Goal: Transaction & Acquisition: Book appointment/travel/reservation

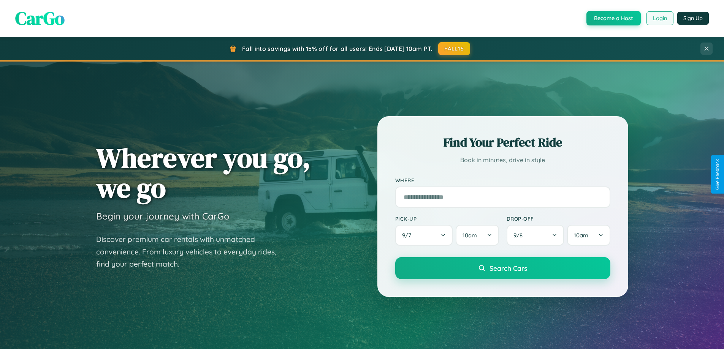
click at [659, 18] on button "Login" at bounding box center [659, 18] width 27 height 14
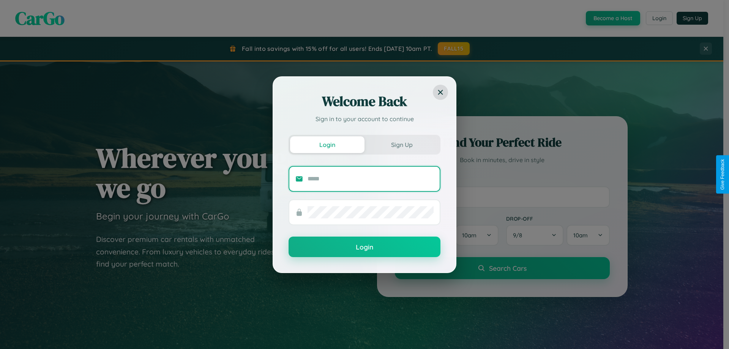
click at [371, 179] on input "text" at bounding box center [371, 179] width 126 height 12
type input "**********"
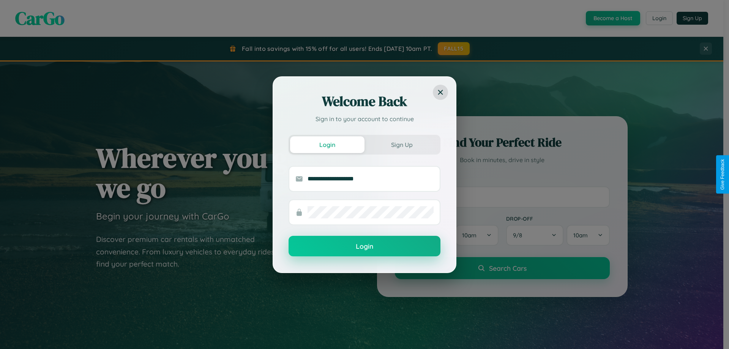
click at [365, 246] on button "Login" at bounding box center [365, 246] width 152 height 21
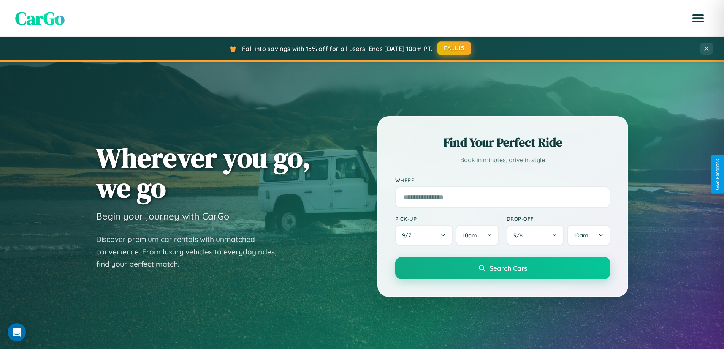
click at [454, 48] on button "FALL15" at bounding box center [453, 48] width 33 height 14
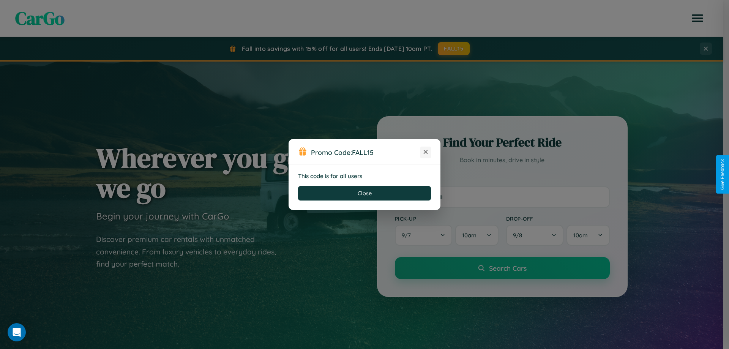
click at [426, 152] on icon at bounding box center [426, 152] width 8 height 8
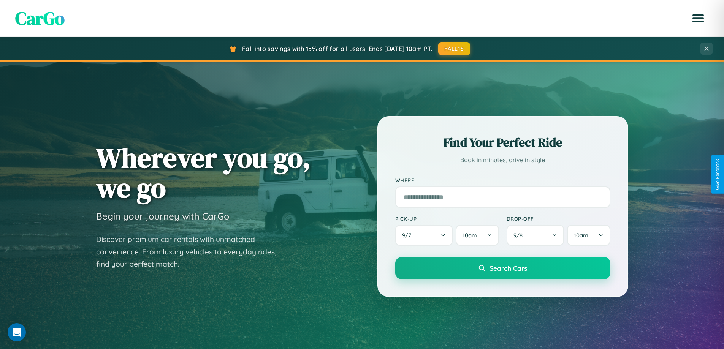
scroll to position [1221, 0]
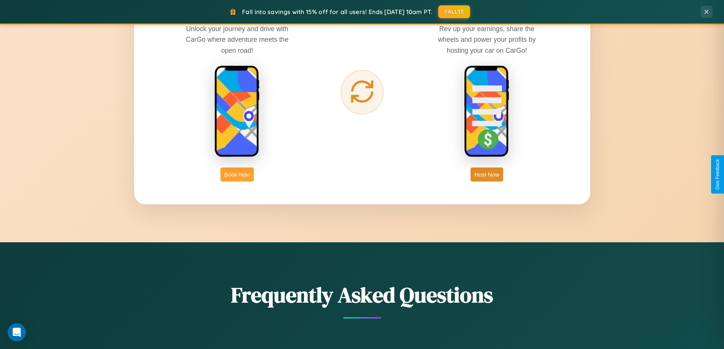
click at [237, 174] on button "Book Now" at bounding box center [236, 175] width 33 height 14
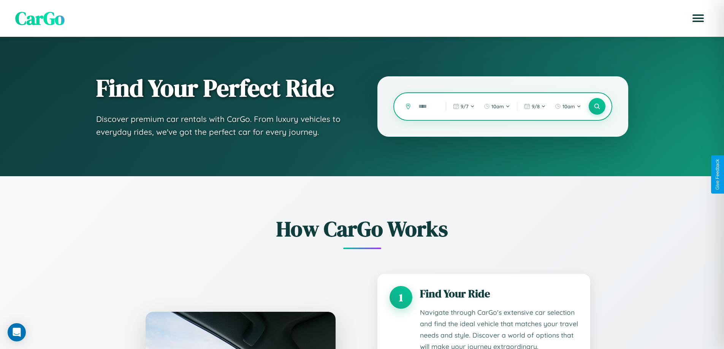
click at [426, 106] on input "text" at bounding box center [426, 106] width 24 height 13
type input "*"
type input "******"
click at [596, 106] on icon at bounding box center [596, 106] width 7 height 7
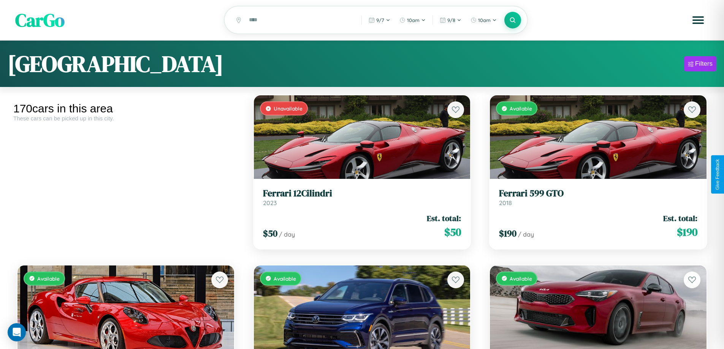
scroll to position [46, 0]
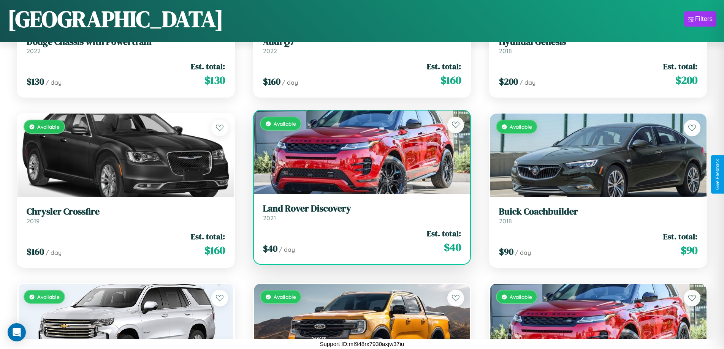
click at [359, 215] on link "Land Rover Discovery 2021" at bounding box center [362, 212] width 198 height 19
